Goal: Navigation & Orientation: Find specific page/section

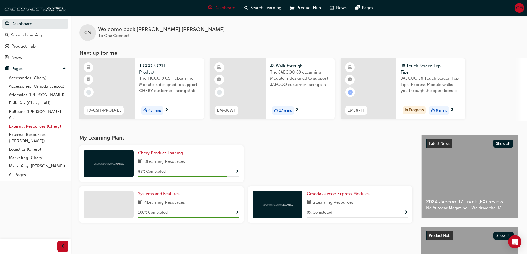
click at [27, 127] on link "External Resources (Chery)" at bounding box center [38, 126] width 62 height 9
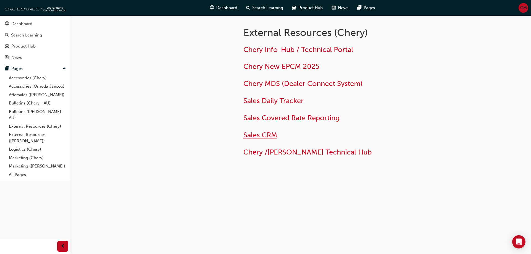
click at [258, 132] on span "Sales CRM" at bounding box center [260, 135] width 34 height 9
